Goal: Task Accomplishment & Management: Manage account settings

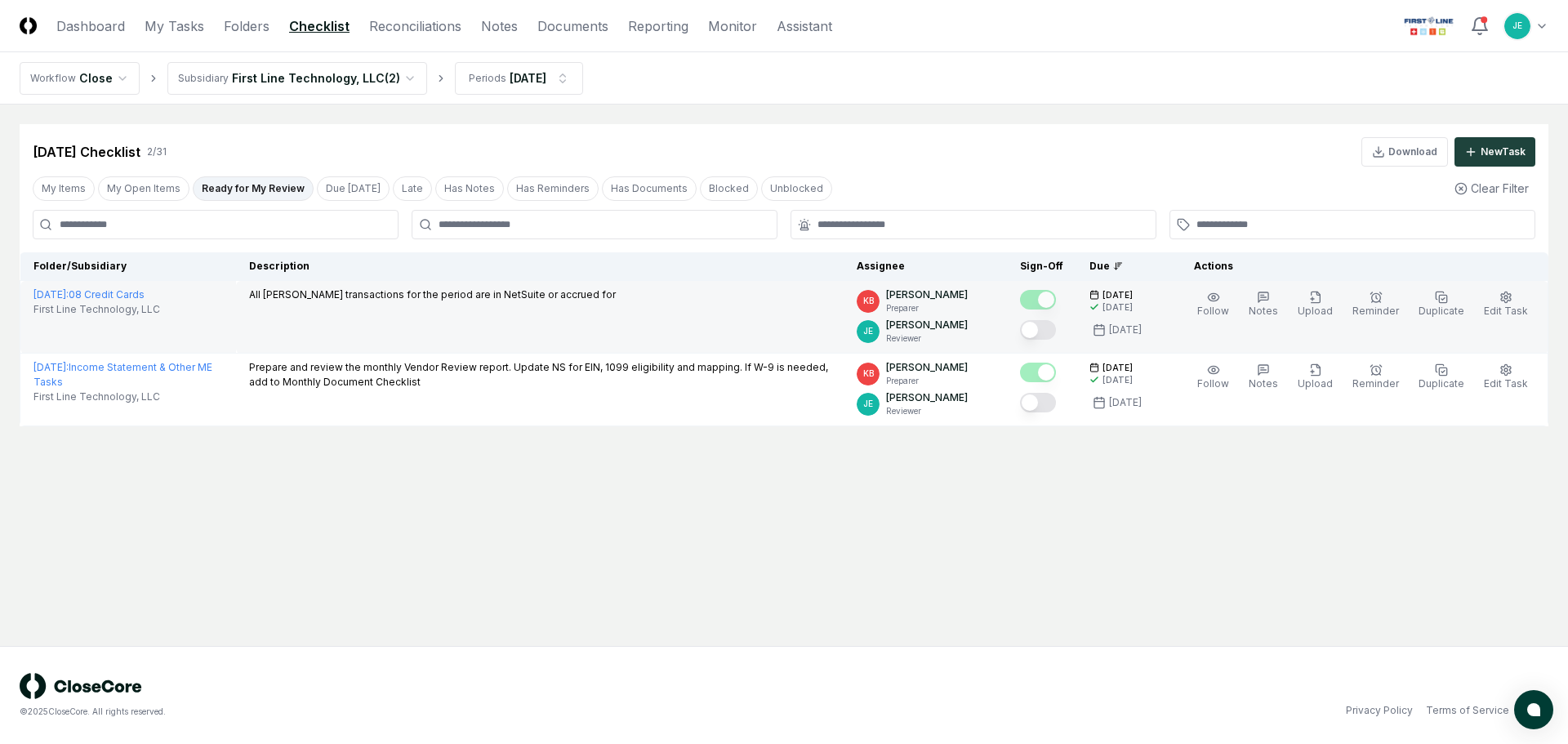
click at [1049, 327] on button "Mark complete" at bounding box center [1037, 330] width 36 height 19
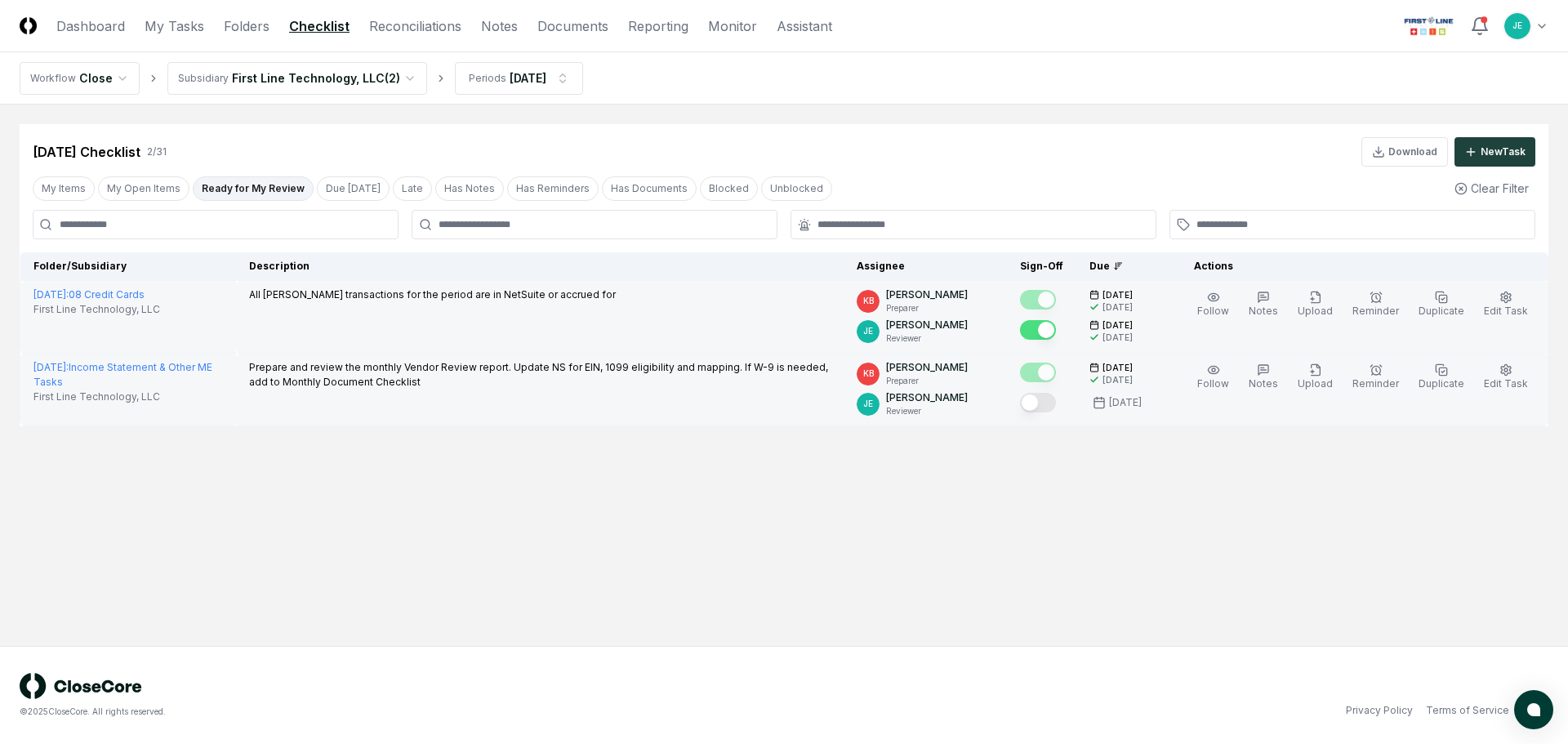
click at [1041, 400] on button "Mark complete" at bounding box center [1037, 402] width 36 height 19
click at [445, 470] on main "Cancel Reassign [DATE] Checklist 2 / 31 Download New Task My Items My Open Item…" at bounding box center [784, 375] width 1568 height 542
click at [157, 189] on button "My Open Items" at bounding box center [143, 188] width 91 height 24
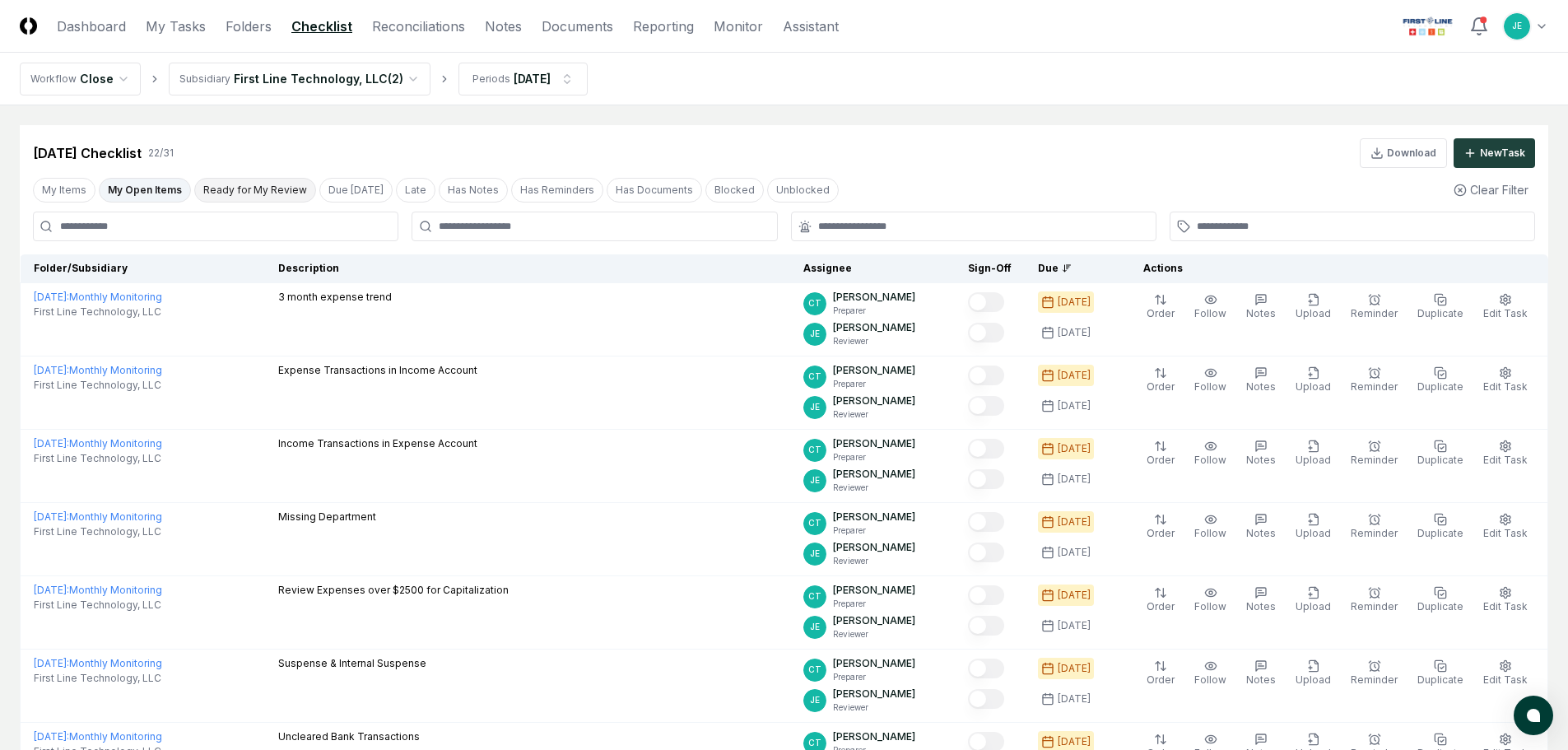
click at [262, 193] on button "Ready for My Review" at bounding box center [255, 189] width 122 height 24
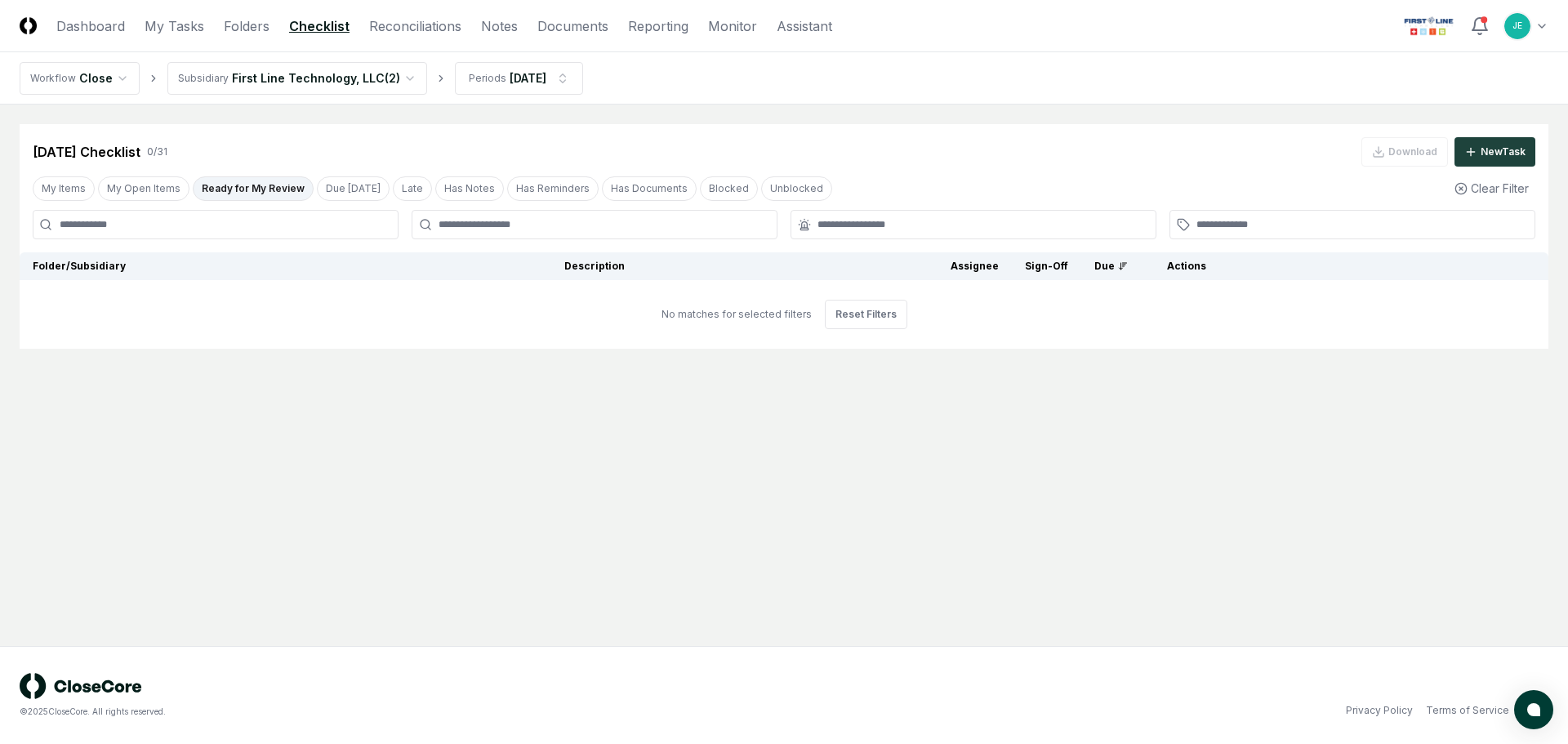
click at [433, 39] on header "CloseCore Dashboard My Tasks Folders Checklist Reconciliations Notes Documents …" at bounding box center [784, 26] width 1568 height 52
click at [430, 24] on link "Reconciliations" at bounding box center [416, 26] width 92 height 19
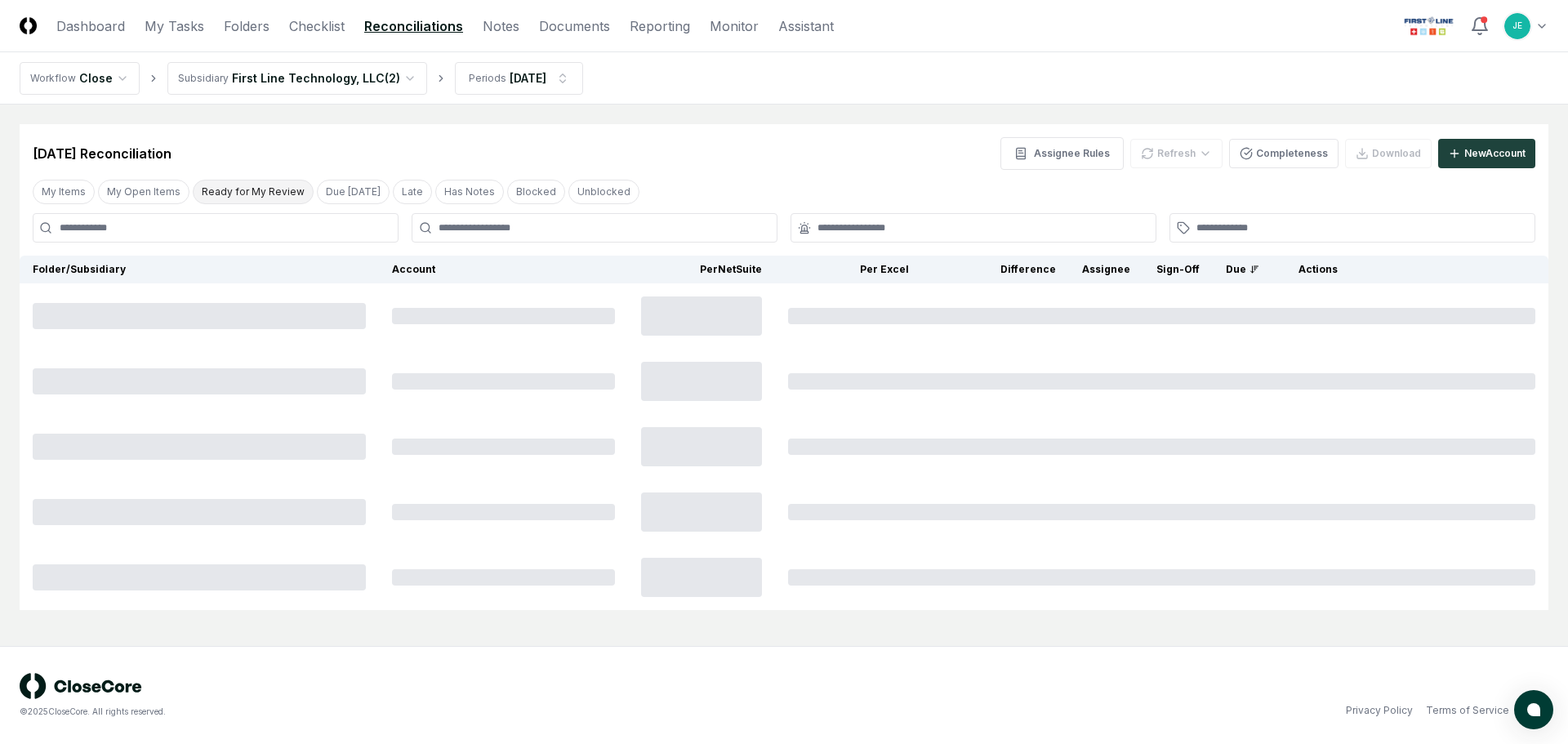
click at [245, 195] on button "Ready for My Review" at bounding box center [253, 192] width 121 height 24
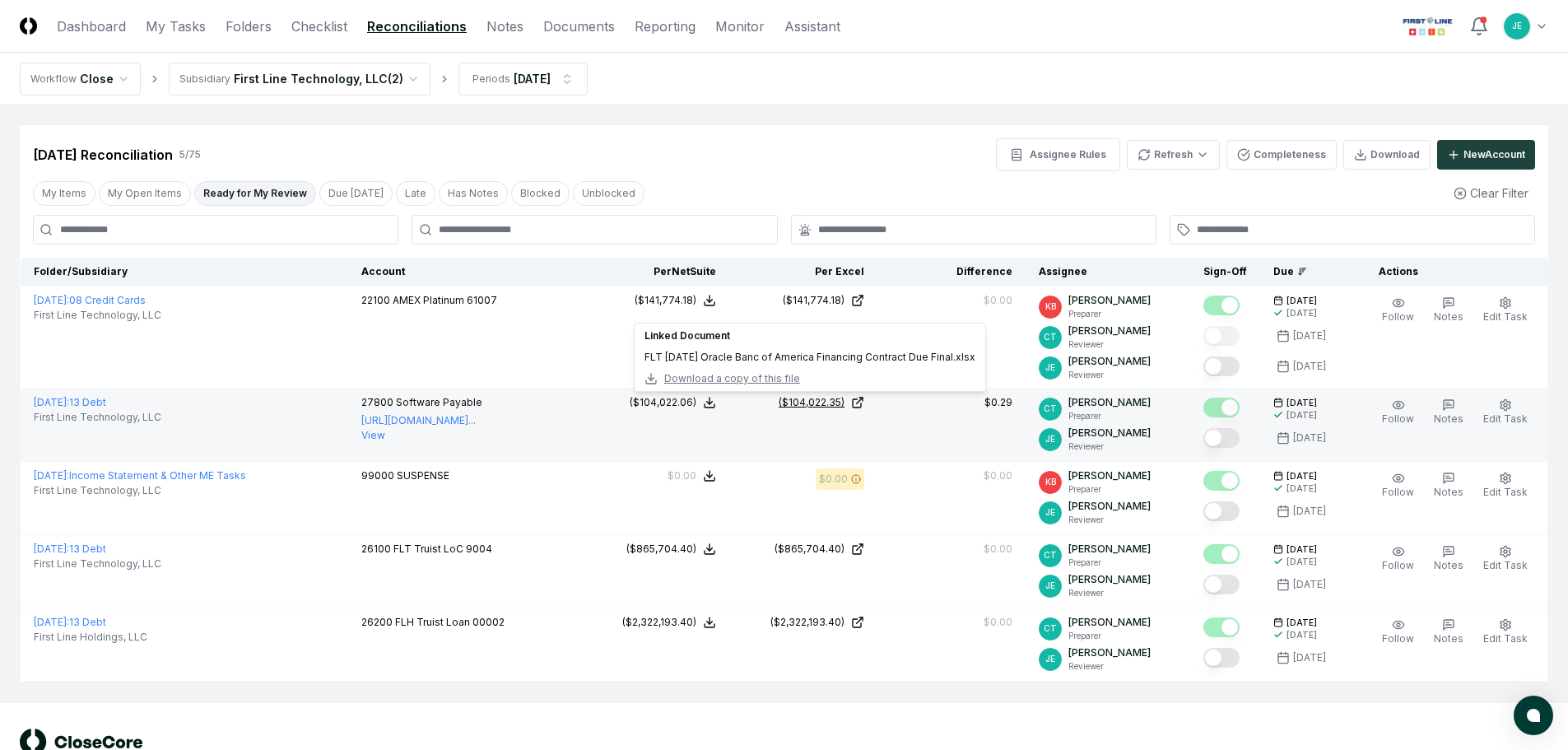
click at [864, 404] on icon at bounding box center [858, 403] width 14 height 14
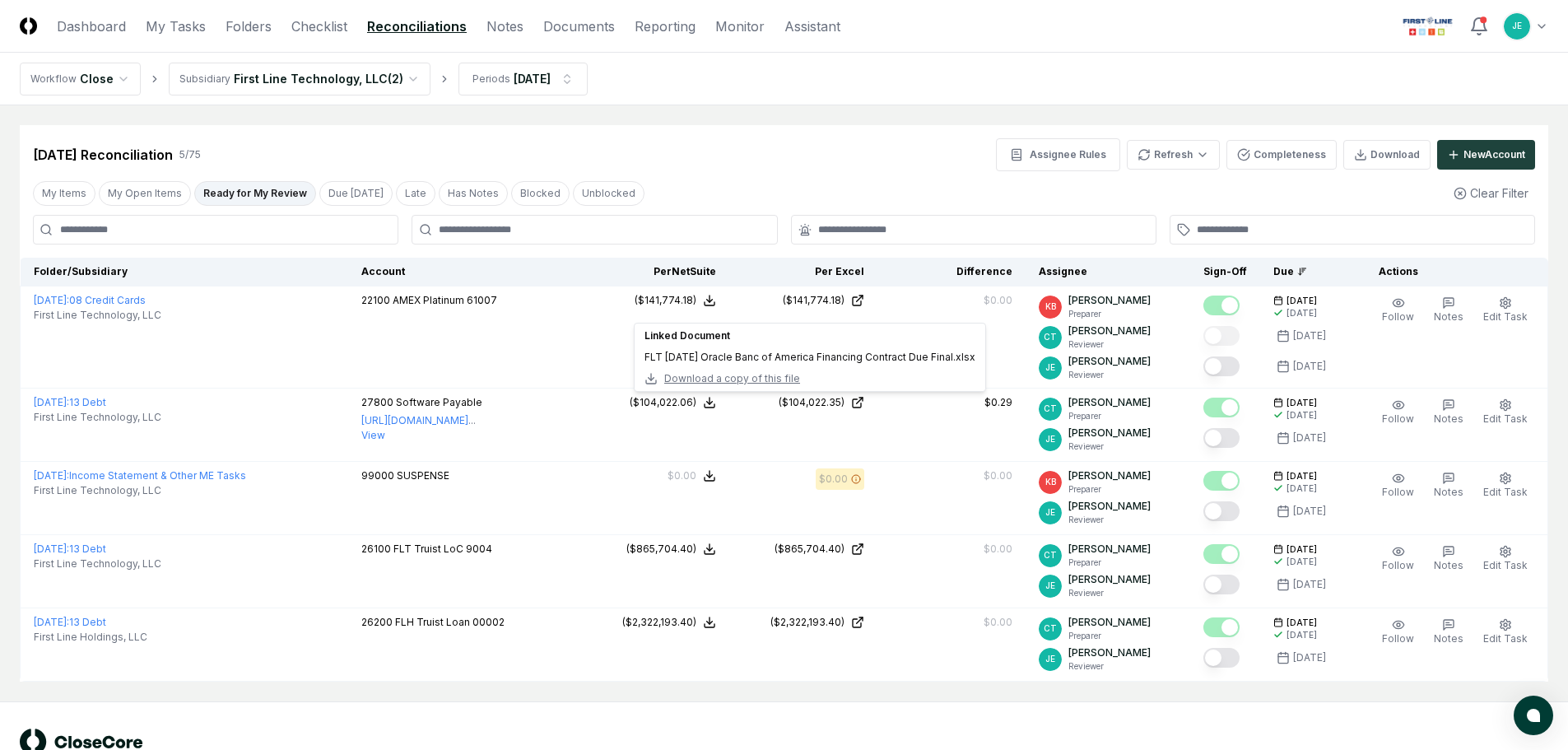
click at [1011, 200] on div "My Items My Open Items Ready for My Review Due [DATE] Late Has Notes Blocked Un…" at bounding box center [784, 192] width 1529 height 30
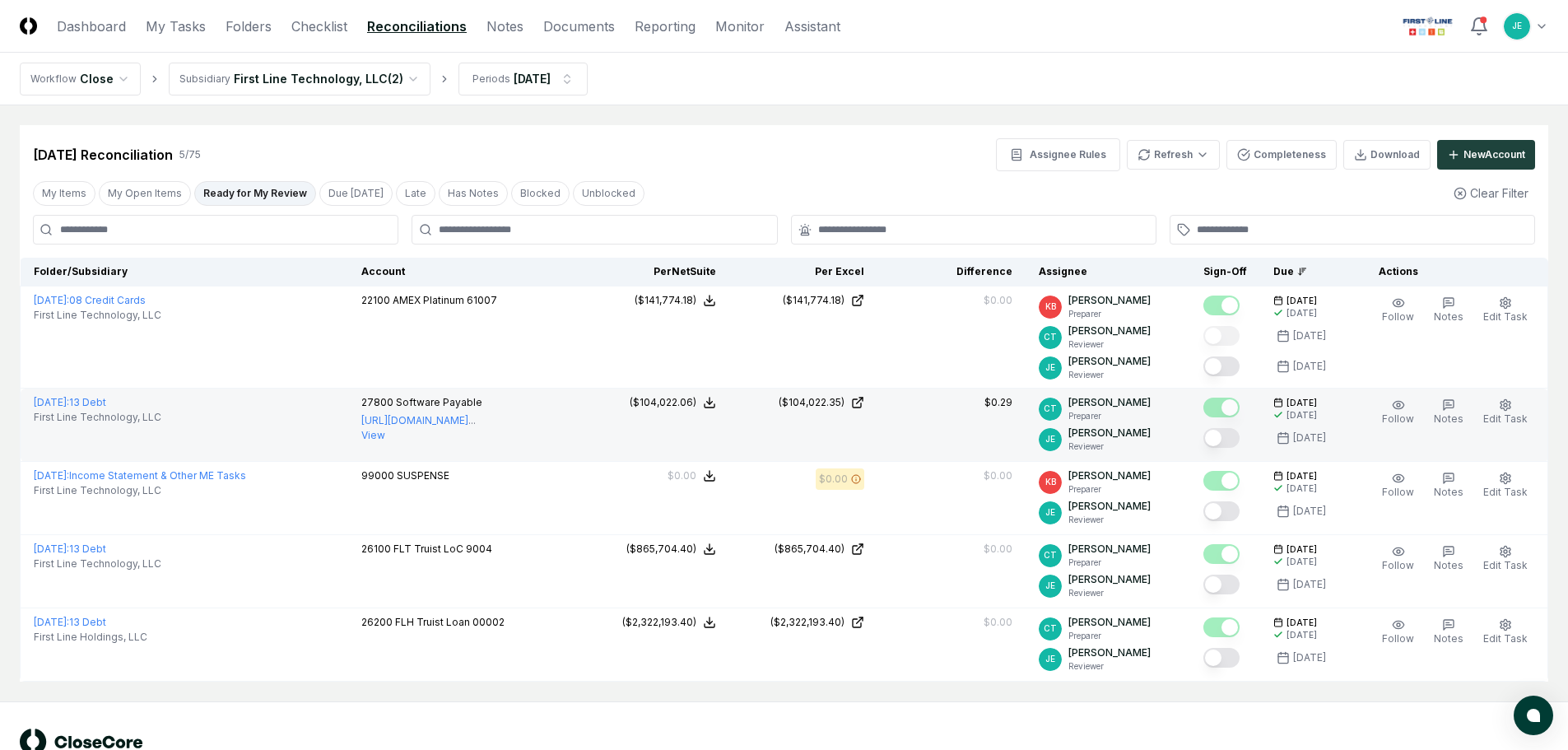
click at [1240, 441] on button "Mark complete" at bounding box center [1221, 438] width 36 height 19
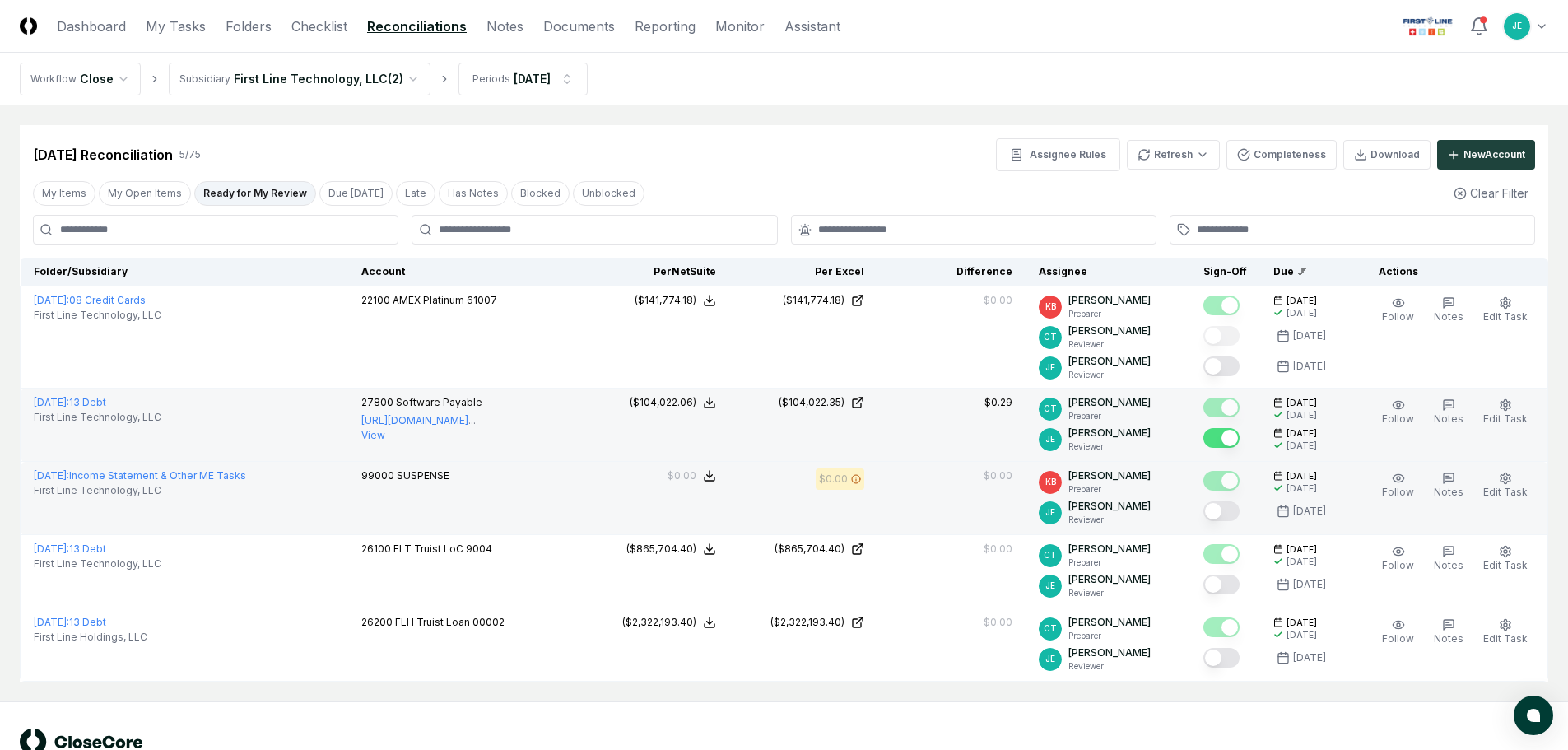
click at [1235, 515] on button "Mark complete" at bounding box center [1221, 511] width 36 height 19
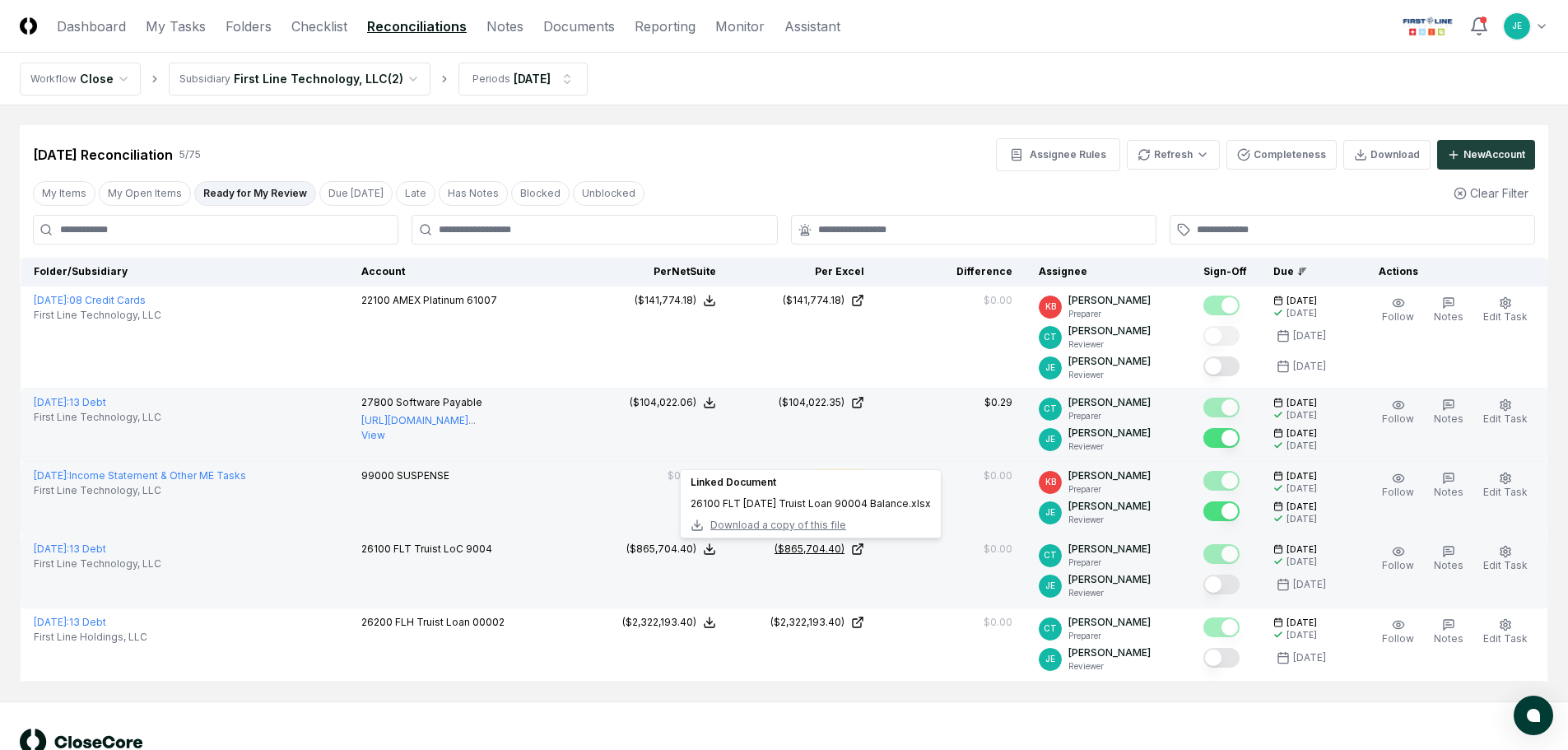
click at [863, 548] on icon at bounding box center [860, 547] width 6 height 6
click at [1220, 581] on button "Mark complete" at bounding box center [1221, 585] width 36 height 19
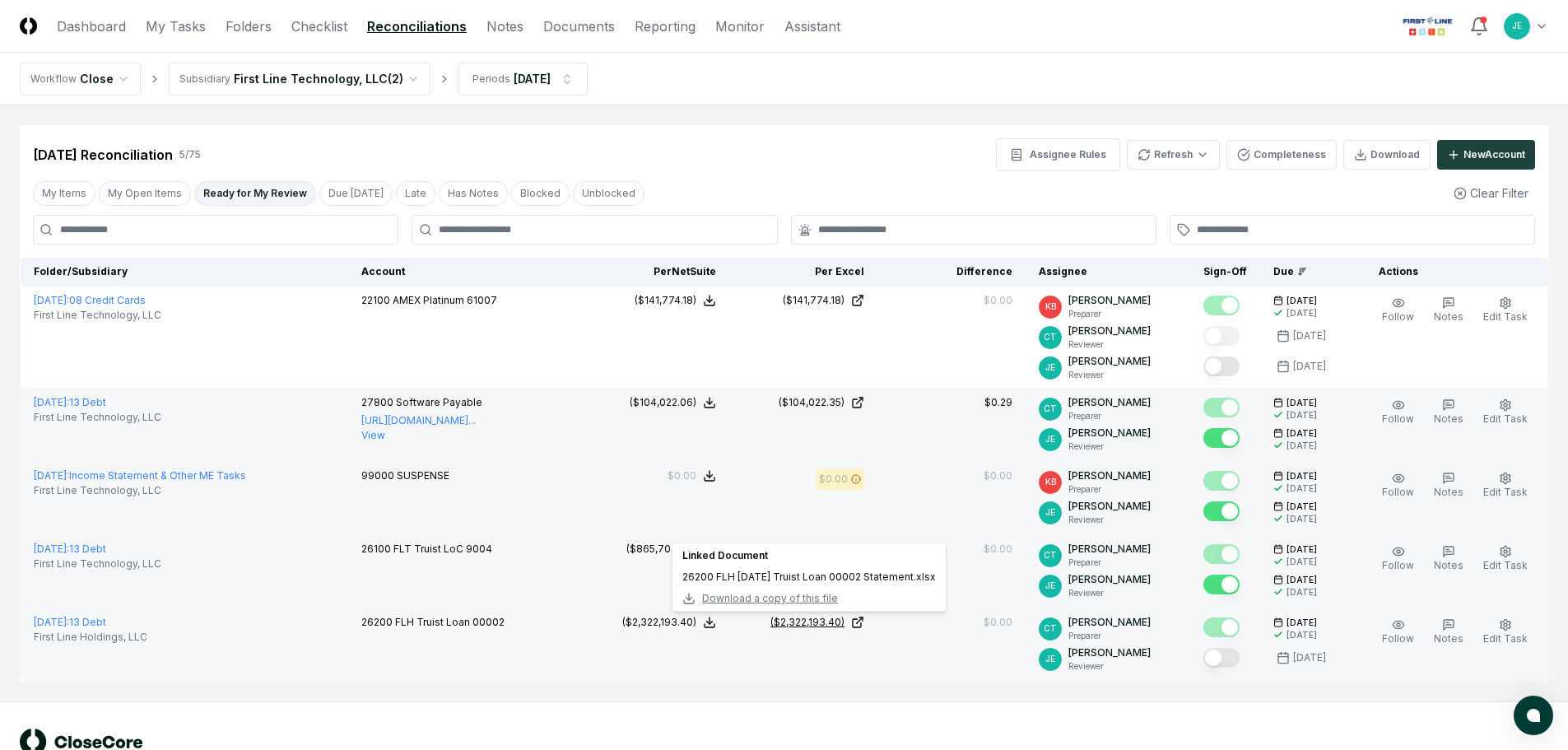
click at [864, 620] on icon at bounding box center [858, 623] width 14 height 14
click at [1231, 660] on button "Mark complete" at bounding box center [1221, 658] width 36 height 19
click at [698, 175] on div "[DATE] Reconciliation 5 / 75 Assignee Rules Refresh Completeness Download New A…" at bounding box center [784, 404] width 1529 height 557
click at [348, 36] on header "CloseCore Dashboard My Tasks Folders Checklist Reconciliations Notes Documents …" at bounding box center [784, 26] width 1568 height 52
click at [347, 30] on nav "CloseCore Dashboard My Tasks Folders Checklist Reconciliations Notes Documents …" at bounding box center [430, 26] width 820 height 19
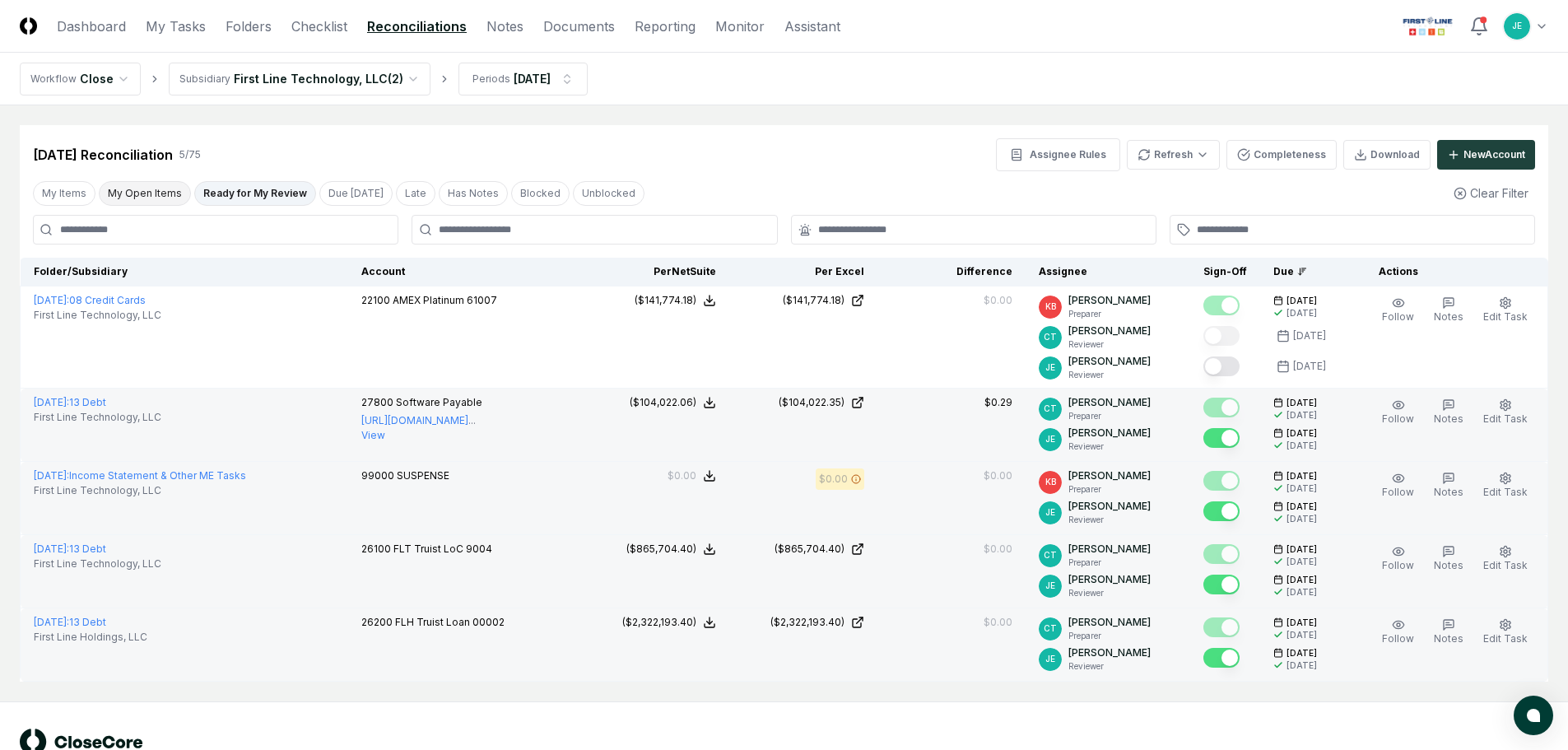
click at [159, 194] on button "My Open Items" at bounding box center [144, 193] width 92 height 24
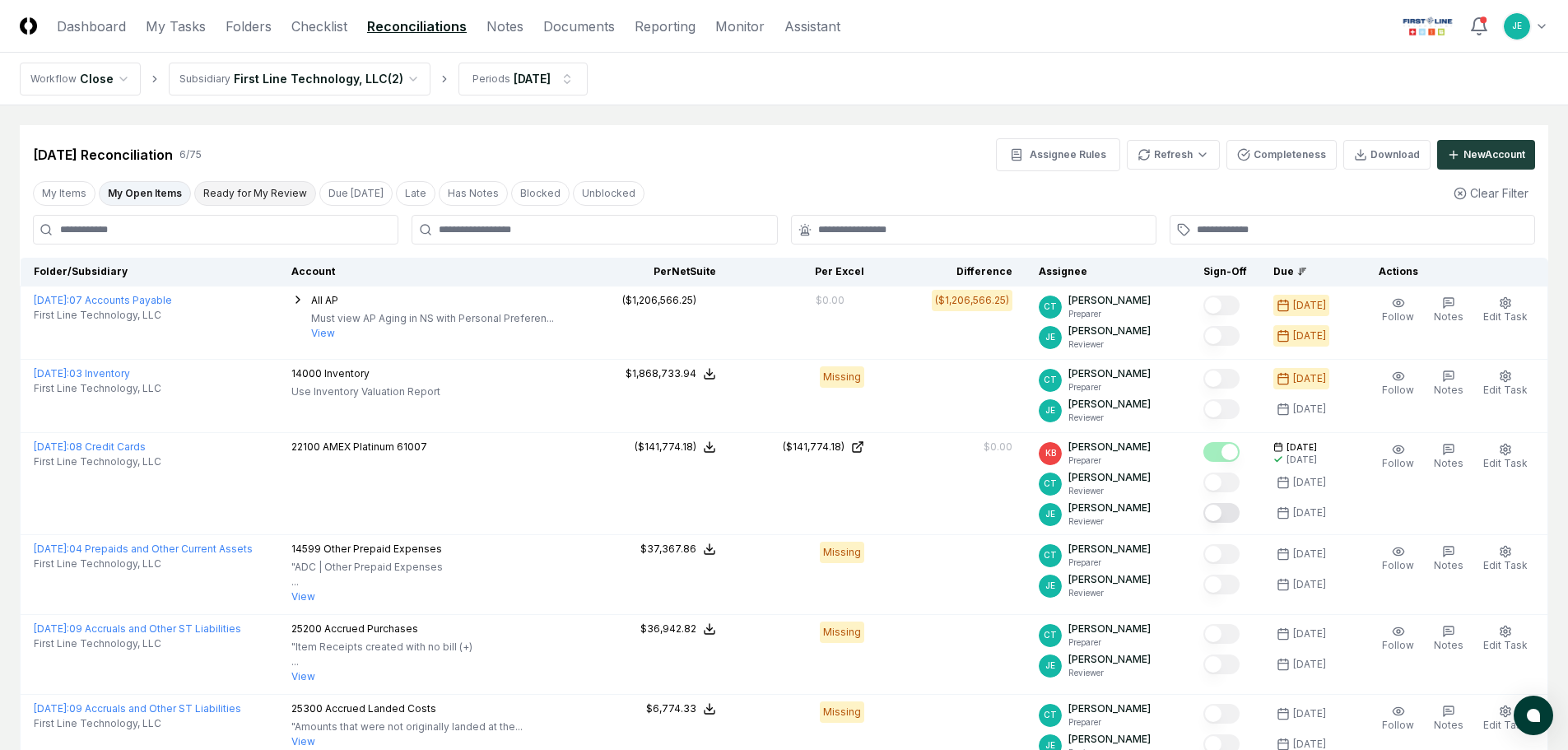
click at [240, 194] on button "Ready for My Review" at bounding box center [255, 193] width 122 height 24
